Goal: Task Accomplishment & Management: Manage account settings

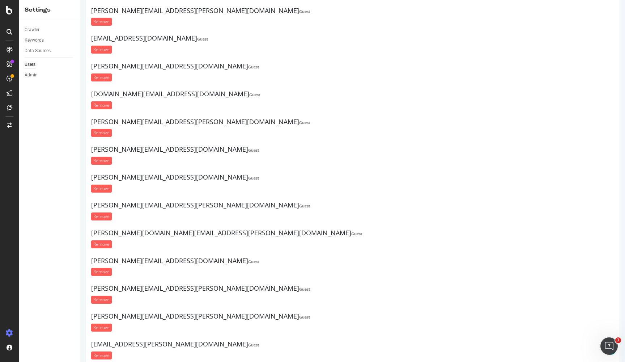
scroll to position [7999, 0]
paste input "[PERSON_NAME].[PERSON_NAME] <[PERSON_NAME][EMAIL_ADDRESS][PERSON_NAME][DOMAIN_N…"
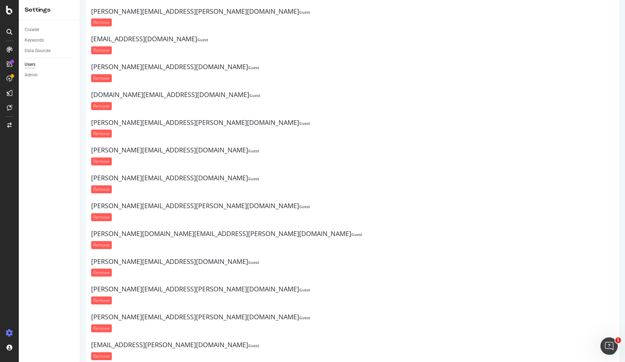
type input "[PERSON_NAME][EMAIL_ADDRESS][PERSON_NAME][DOMAIN_NAME]"
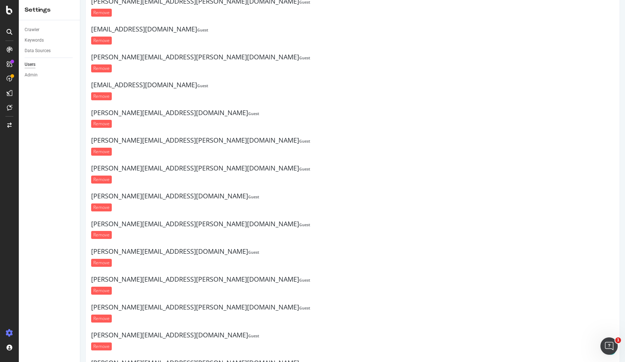
scroll to position [8051, 0]
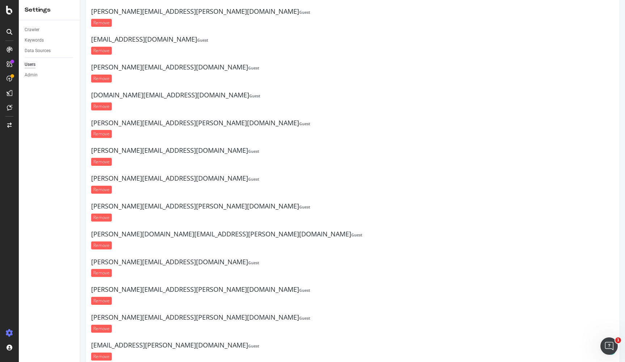
paste input "[PERSON_NAME].[PERSON_NAME] <[PERSON_NAME][EMAIL_ADDRESS][PERSON_NAME][DOMAIN_N…"
type input "[PERSON_NAME][EMAIL_ADDRESS][PERSON_NAME][DOMAIN_NAME]"
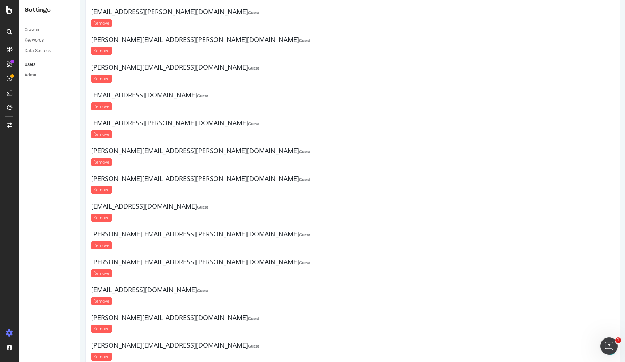
scroll to position [8090, 0]
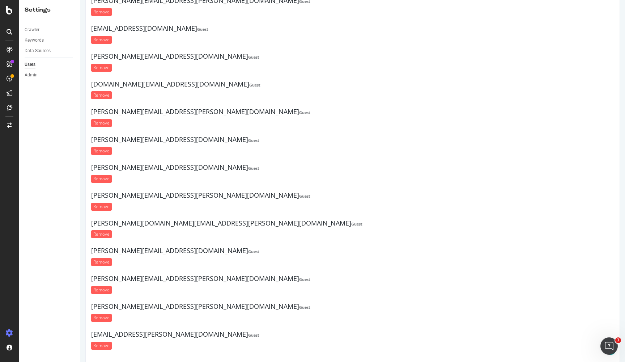
drag, startPoint x: 623, startPoint y: 64, endPoint x: 661, endPoint y: 353, distance: 291.4
paste input "[PERSON_NAME][EMAIL_ADDRESS][PERSON_NAME][DOMAIN_NAME] <[PERSON_NAME][EMAIL_ADD…"
drag, startPoint x: 313, startPoint y: 294, endPoint x: 239, endPoint y: 291, distance: 74.2
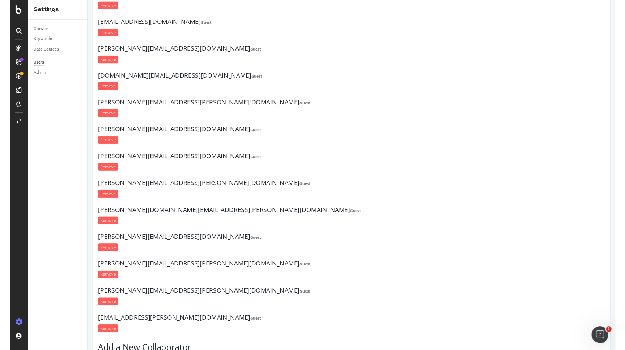
scroll to position [8085, 0]
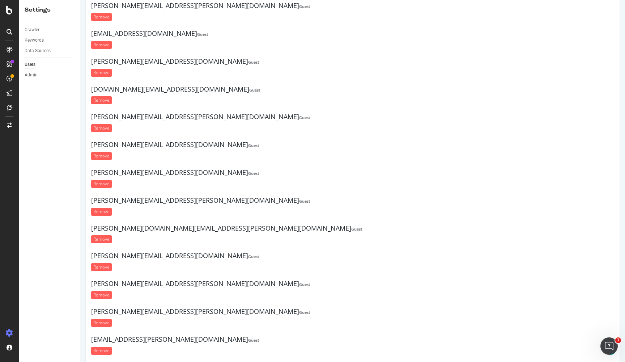
type input "\"
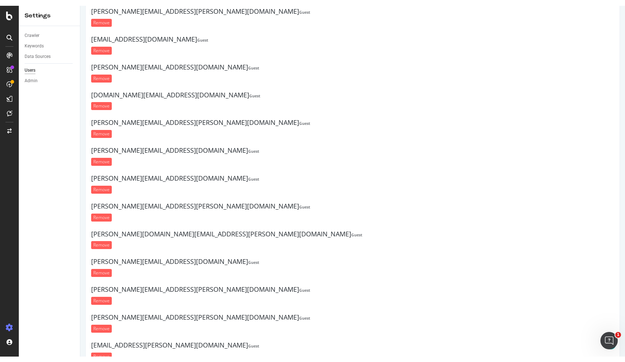
scroll to position [1979, 0]
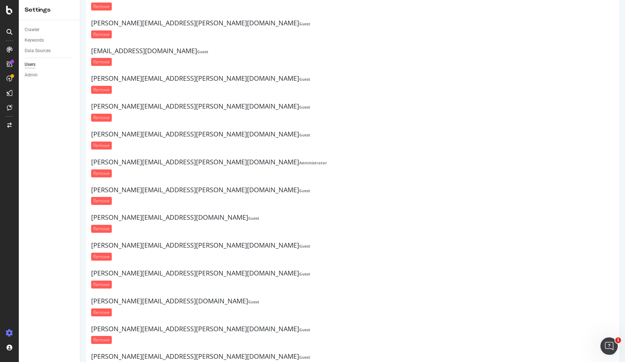
scroll to position [8085, 0]
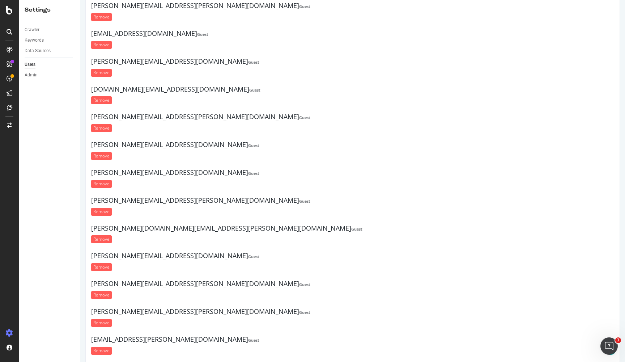
paste input "[PERSON_NAME][EMAIL_ADDRESS][PERSON_NAME][DOMAIN_NAME]"
type input "[PERSON_NAME][EMAIL_ADDRESS][PERSON_NAME][DOMAIN_NAME]"
click at [321, 346] on form "Remove" at bounding box center [352, 350] width 523 height 8
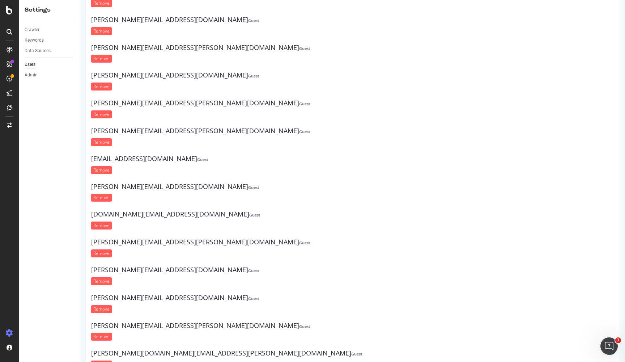
scroll to position [8106, 0]
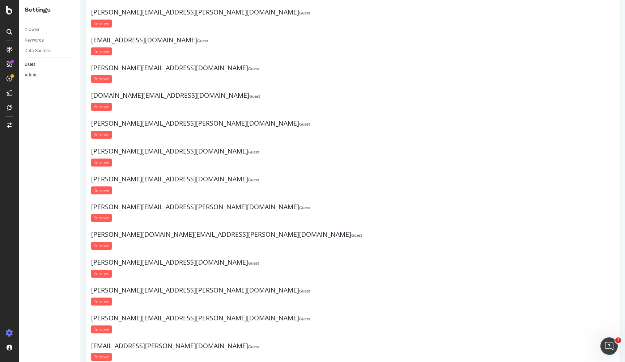
paste input "[PERSON_NAME][EMAIL_ADDRESS][PERSON_NAME][DOMAIN_NAME]"
type input "[PERSON_NAME][EMAIL_ADDRESS][PERSON_NAME][DOMAIN_NAME]"
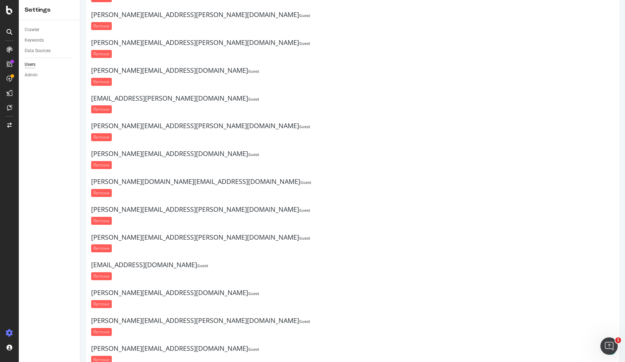
scroll to position [8134, 0]
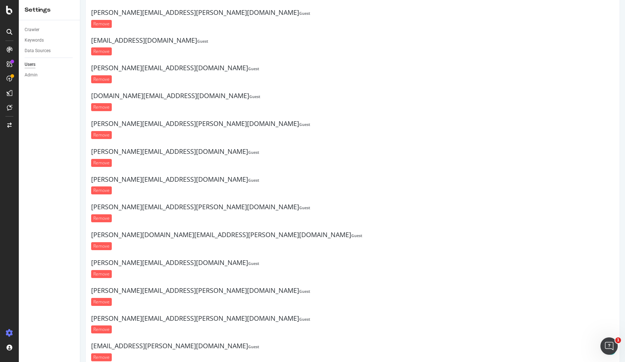
paste input "[EMAIL_ADDRESS][PERSON_NAME][DOMAIN_NAME]"
type input "[EMAIL_ADDRESS][PERSON_NAME][DOMAIN_NAME]"
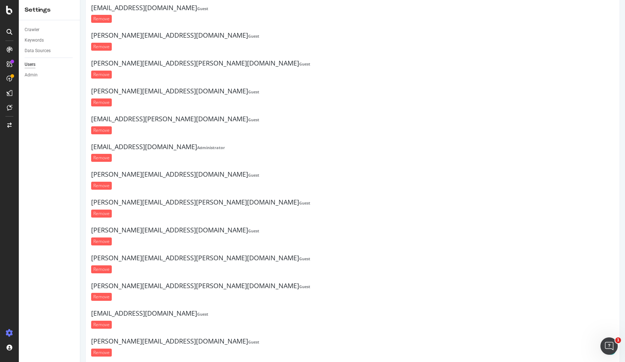
scroll to position [8161, 0]
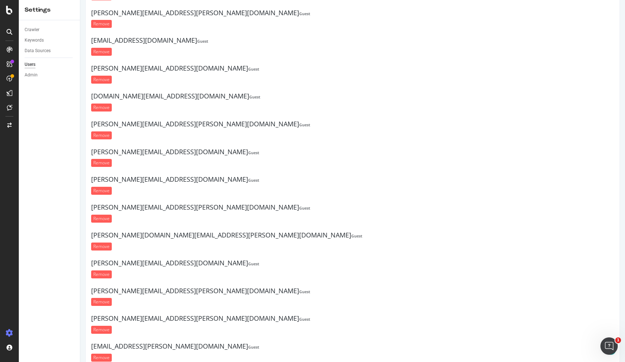
drag, startPoint x: 622, startPoint y: 23, endPoint x: 86, endPoint y: 16, distance: 536.2
paste input "[PERSON_NAME][EMAIL_ADDRESS][PERSON_NAME][DOMAIN_NAME]"
type input "[PERSON_NAME][EMAIL_ADDRESS][PERSON_NAME][DOMAIN_NAME]"
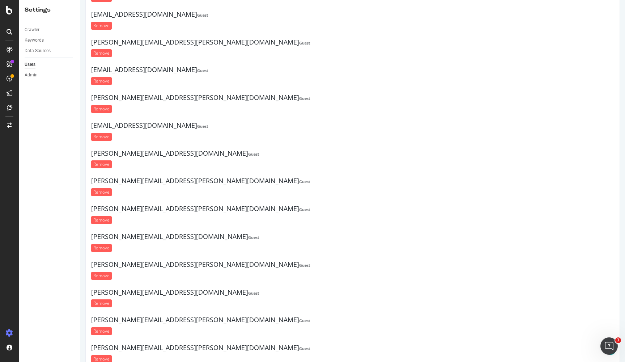
scroll to position [8178, 0]
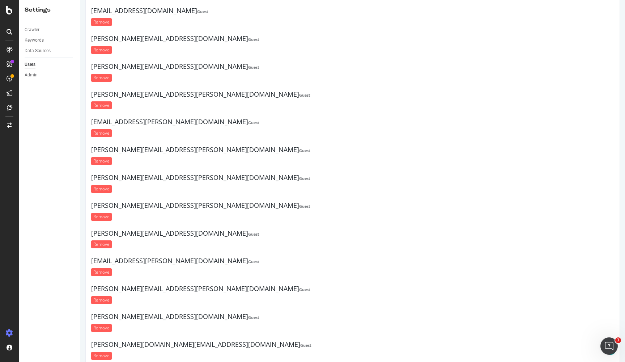
scroll to position [0, 0]
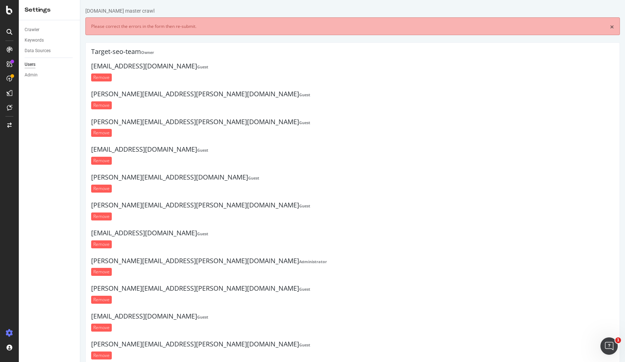
click at [611, 27] on link "×" at bounding box center [612, 27] width 4 height 8
